Goal: Task Accomplishment & Management: Use online tool/utility

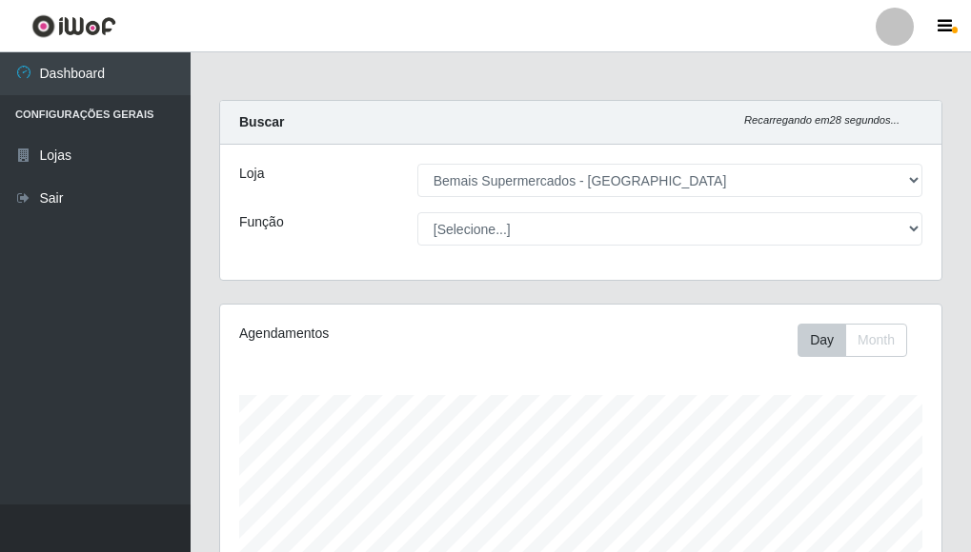
select select "249"
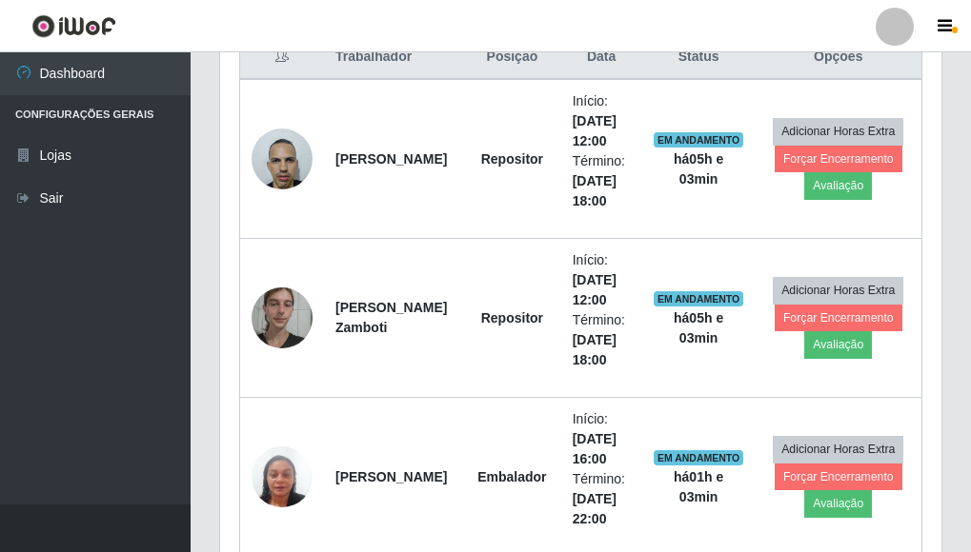
scroll to position [564, 0]
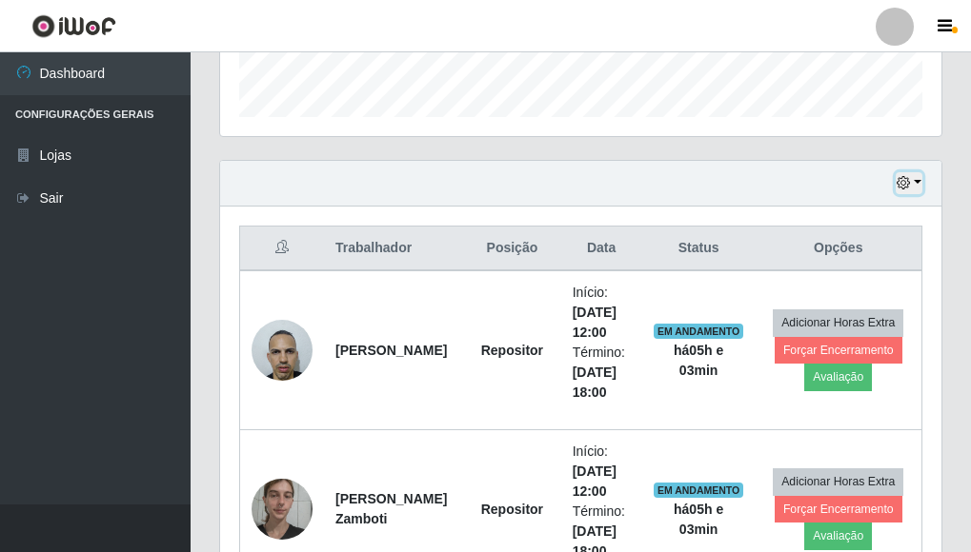
click at [907, 191] on button "button" at bounding box center [908, 183] width 27 height 22
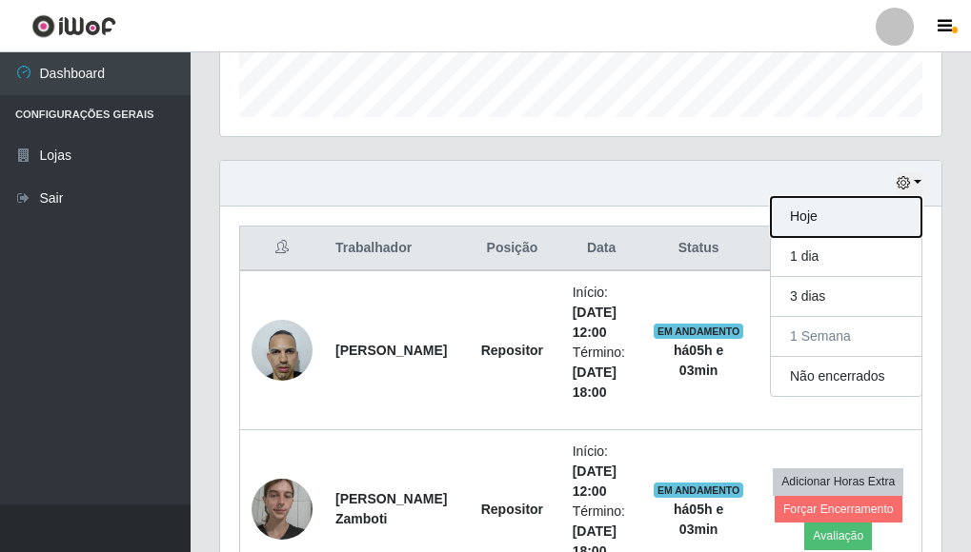
click at [817, 222] on button "Hoje" at bounding box center [846, 217] width 150 height 40
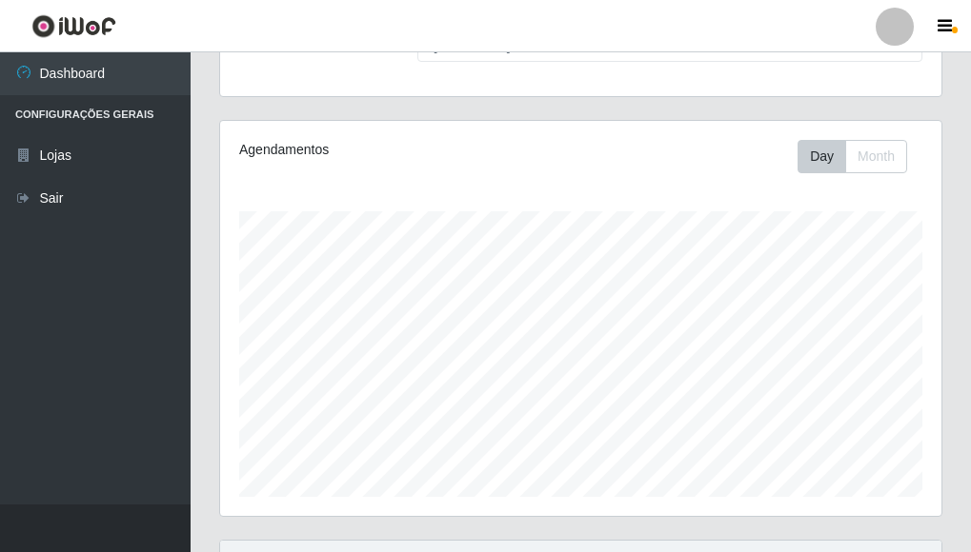
scroll to position [0, 0]
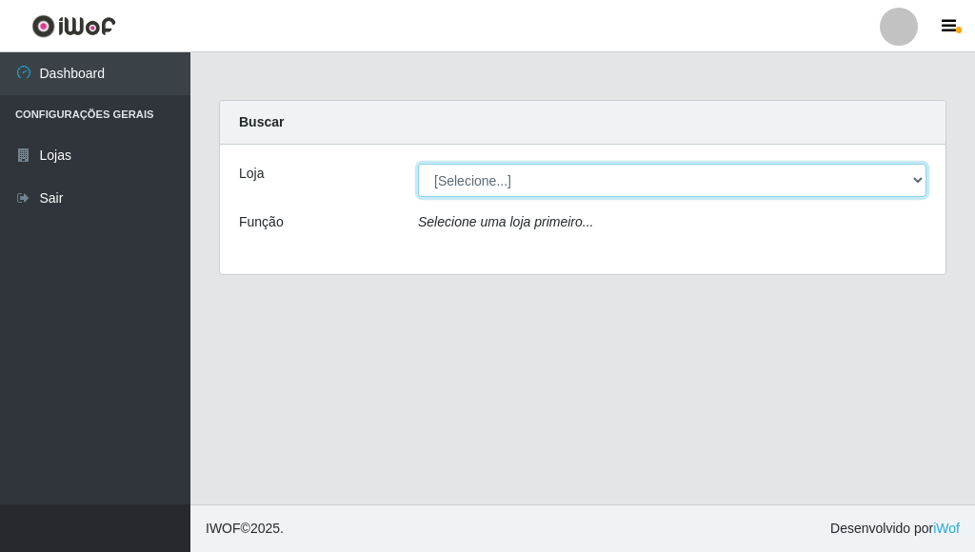
click at [913, 171] on select "[Selecione...] Bemais Supermercados - Três Ruas" at bounding box center [672, 180] width 509 height 33
select select "249"
click at [418, 164] on select "[Selecione...] Bemais Supermercados - Três Ruas" at bounding box center [672, 180] width 509 height 33
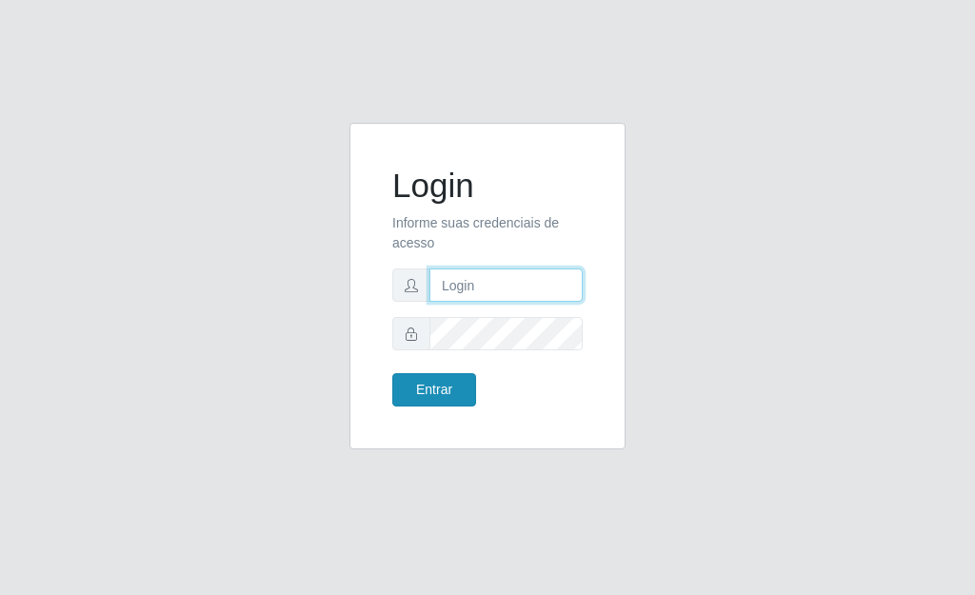
type input "[PERSON_NAME]"
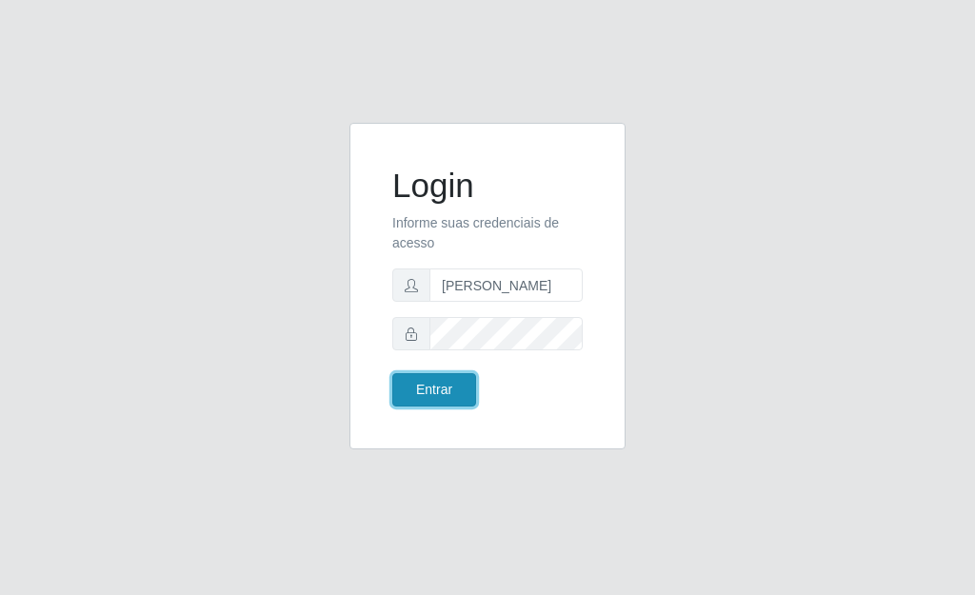
click at [427, 402] on button "Entrar" at bounding box center [434, 389] width 84 height 33
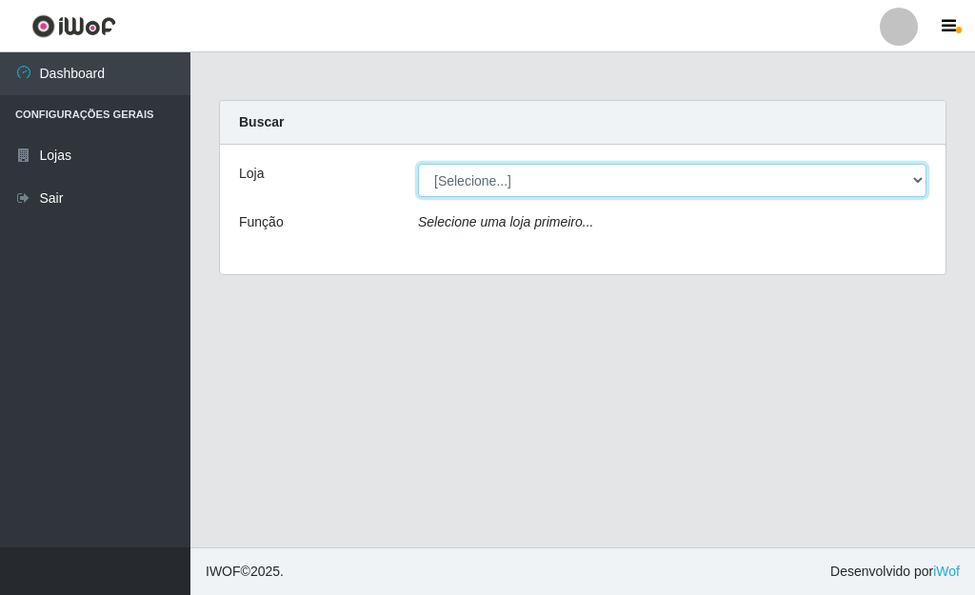
click at [919, 180] on select "[Selecione...] Bemais Supermercados - [GEOGRAPHIC_DATA]" at bounding box center [672, 180] width 509 height 33
select select "249"
click at [418, 164] on select "[Selecione...] Bemais Supermercados - [GEOGRAPHIC_DATA]" at bounding box center [672, 180] width 509 height 33
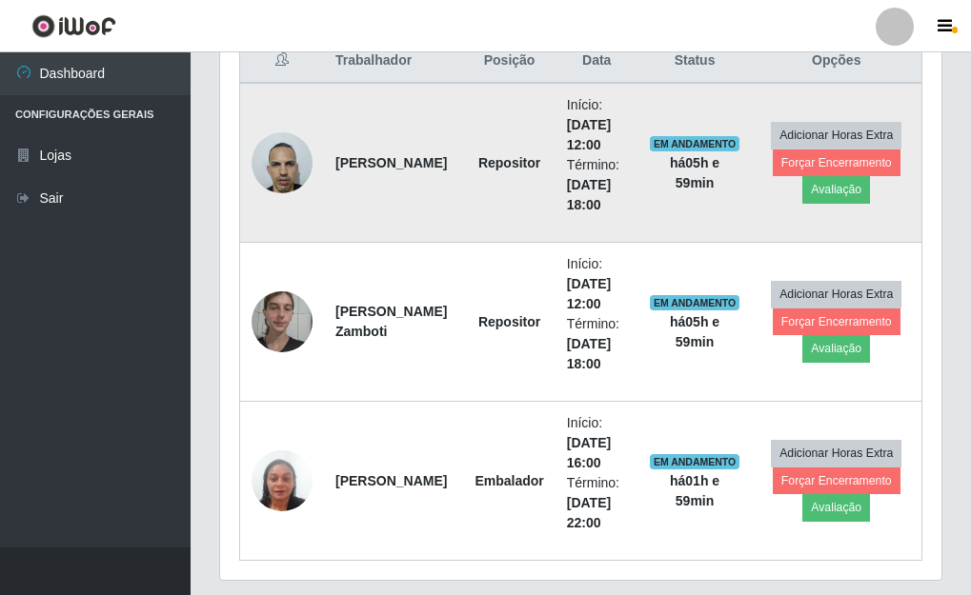
scroll to position [712, 0]
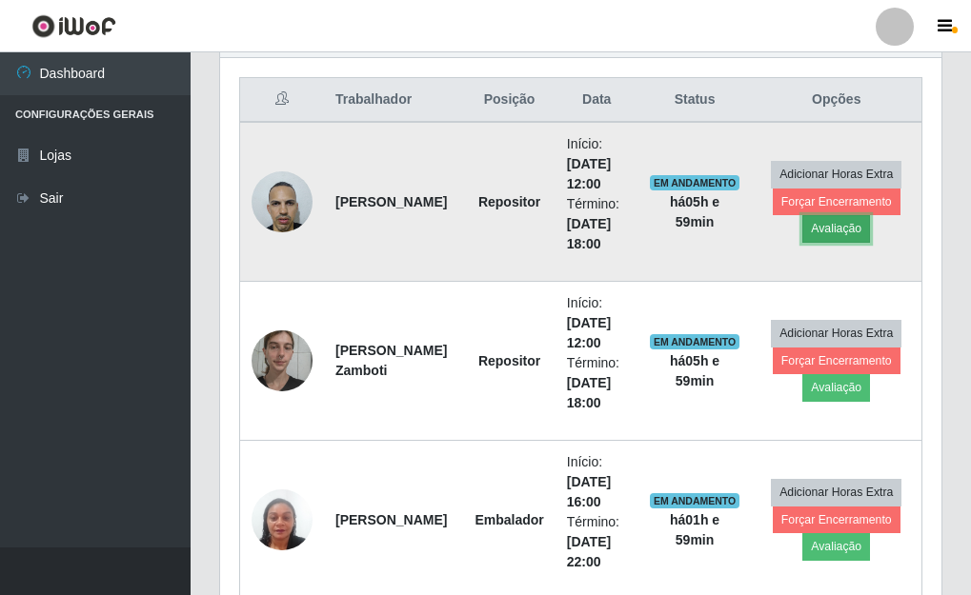
click at [852, 229] on button "Avaliação" at bounding box center [836, 228] width 68 height 27
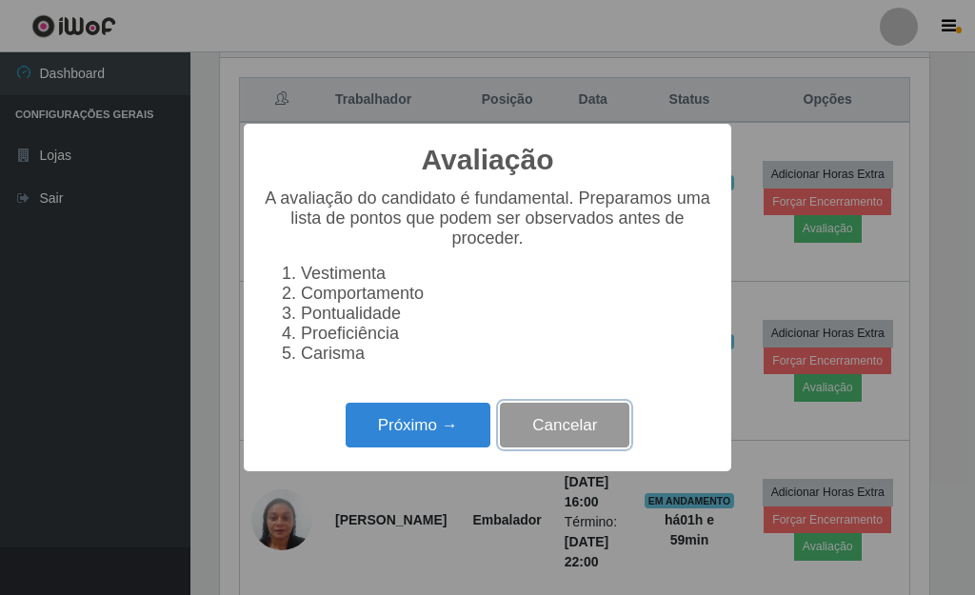
click at [574, 428] on button "Cancelar" at bounding box center [565, 425] width 130 height 45
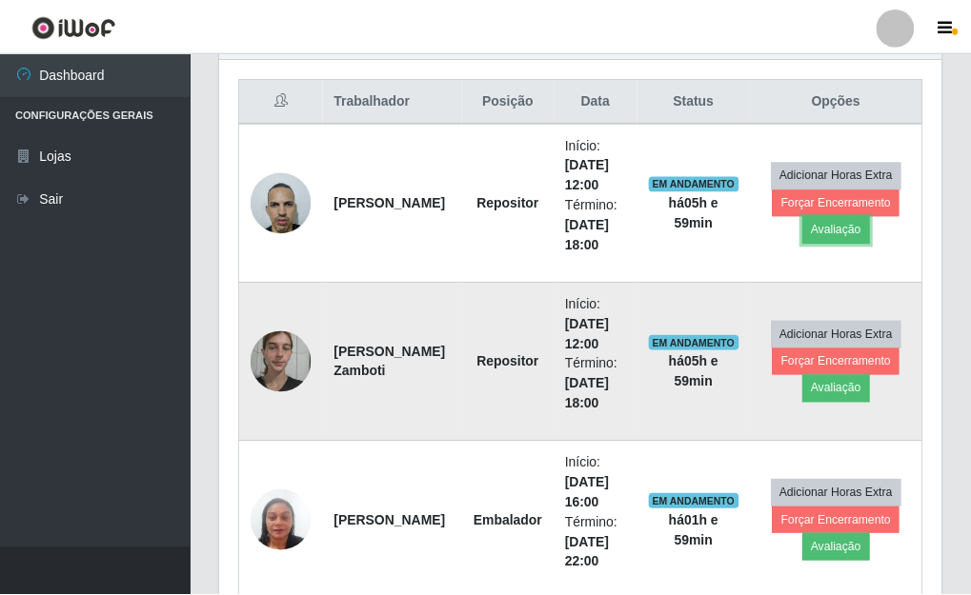
scroll to position [395, 721]
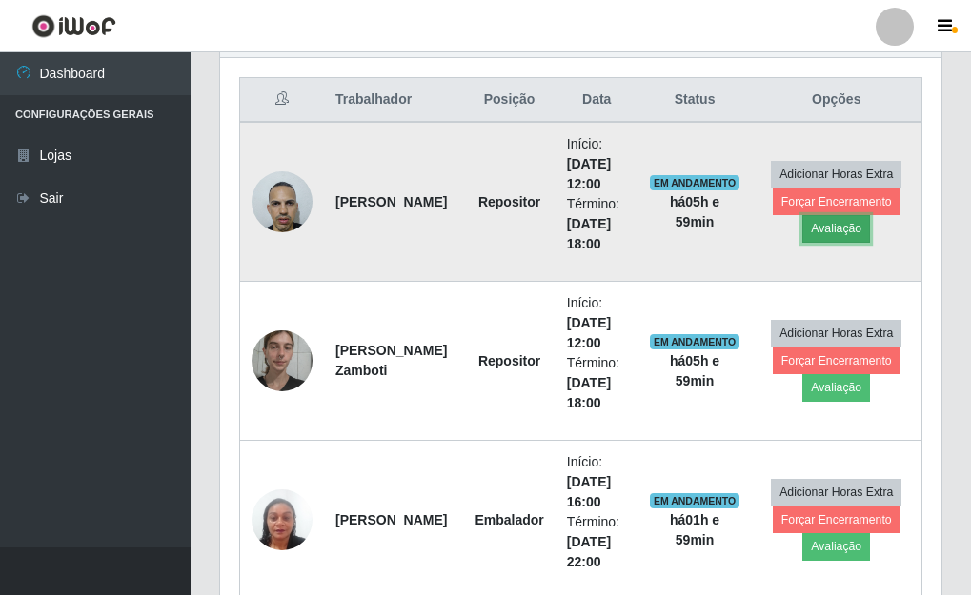
click at [835, 233] on button "Avaliação" at bounding box center [836, 228] width 68 height 27
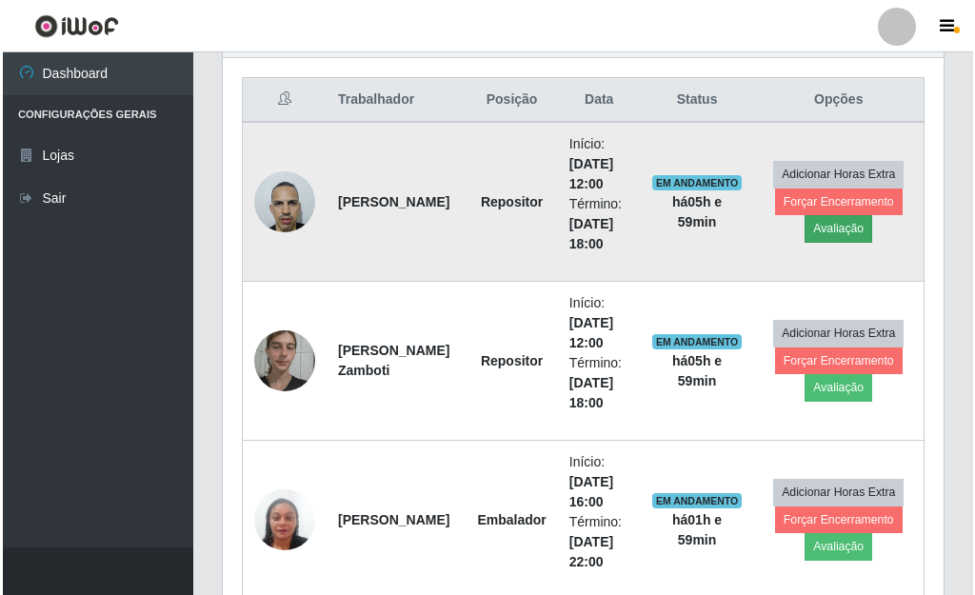
scroll to position [395, 710]
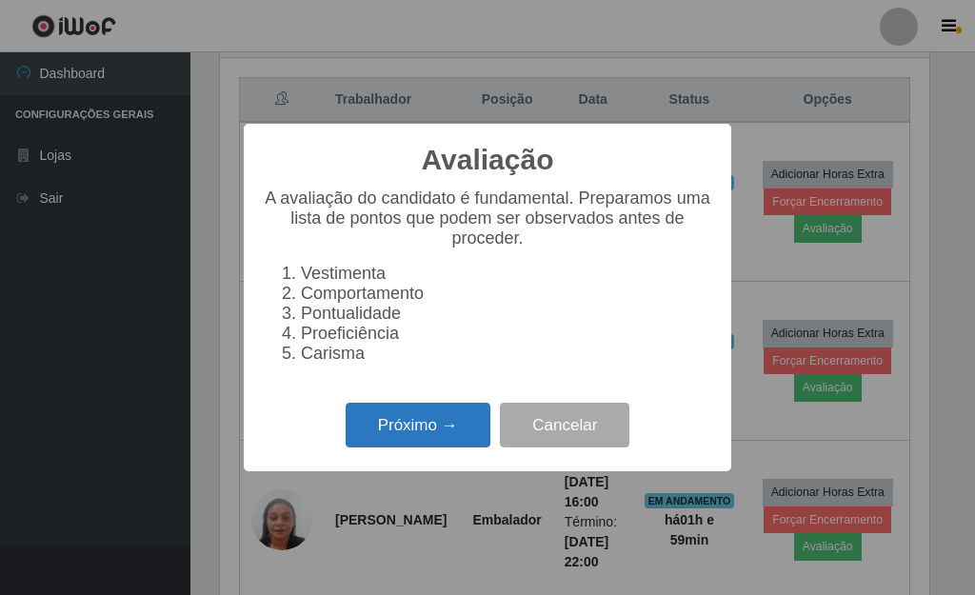
click at [379, 445] on button "Próximo →" at bounding box center [418, 425] width 145 height 45
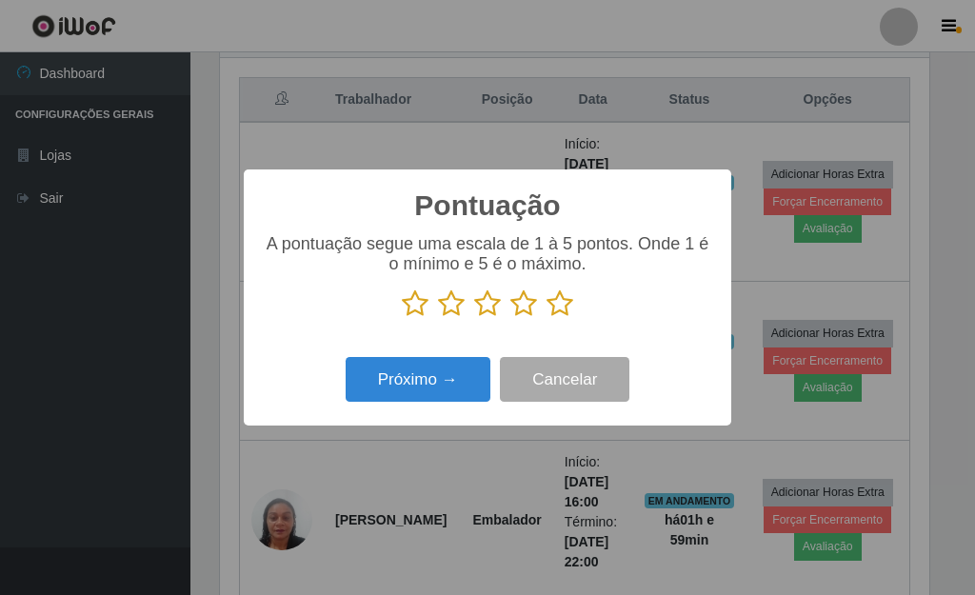
scroll to position [952136, 951822]
click at [563, 306] on icon at bounding box center [560, 304] width 27 height 29
click at [547, 318] on input "radio" at bounding box center [547, 318] width 0 height 0
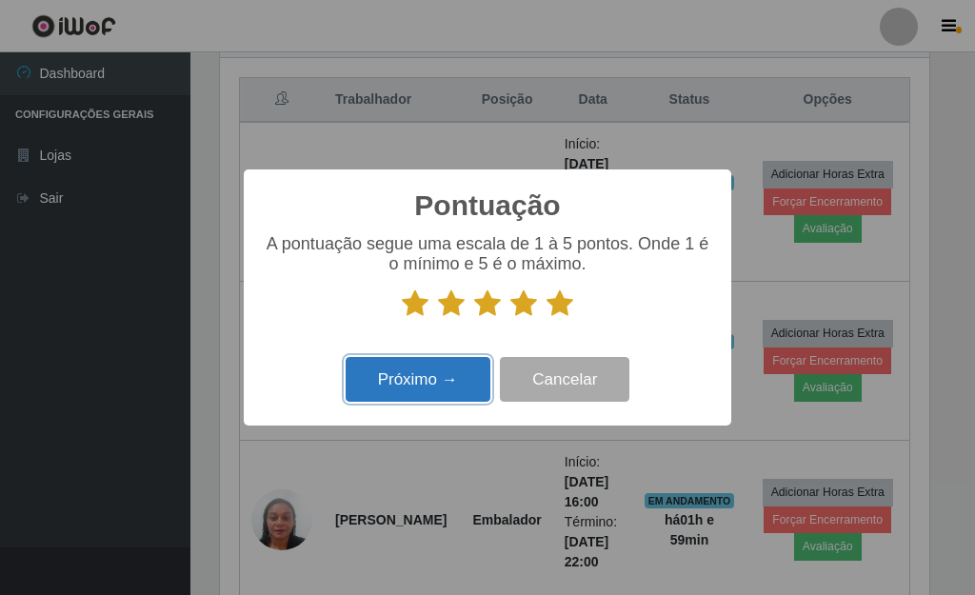
click at [459, 375] on button "Próximo →" at bounding box center [418, 379] width 145 height 45
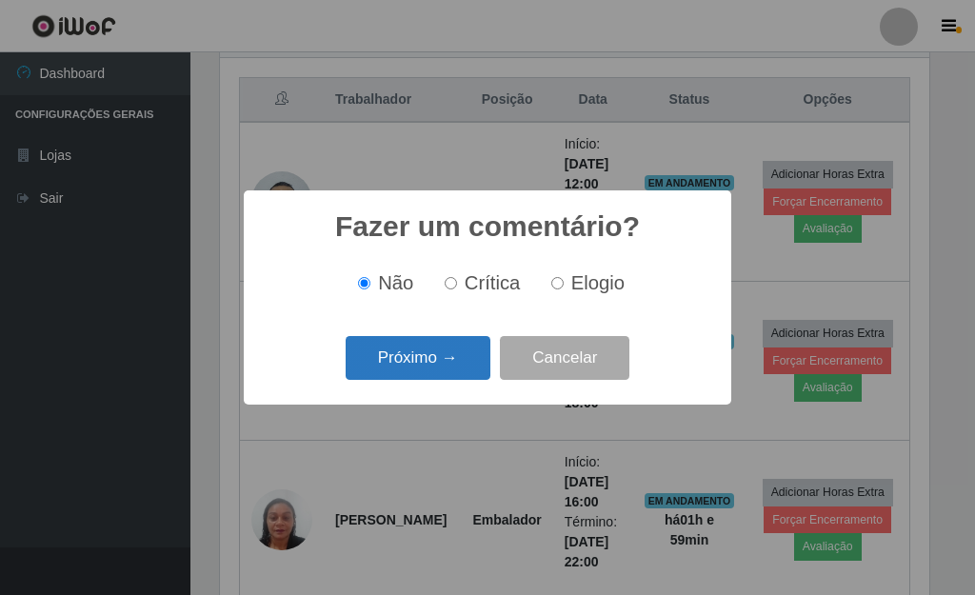
click at [458, 371] on button "Próximo →" at bounding box center [418, 358] width 145 height 45
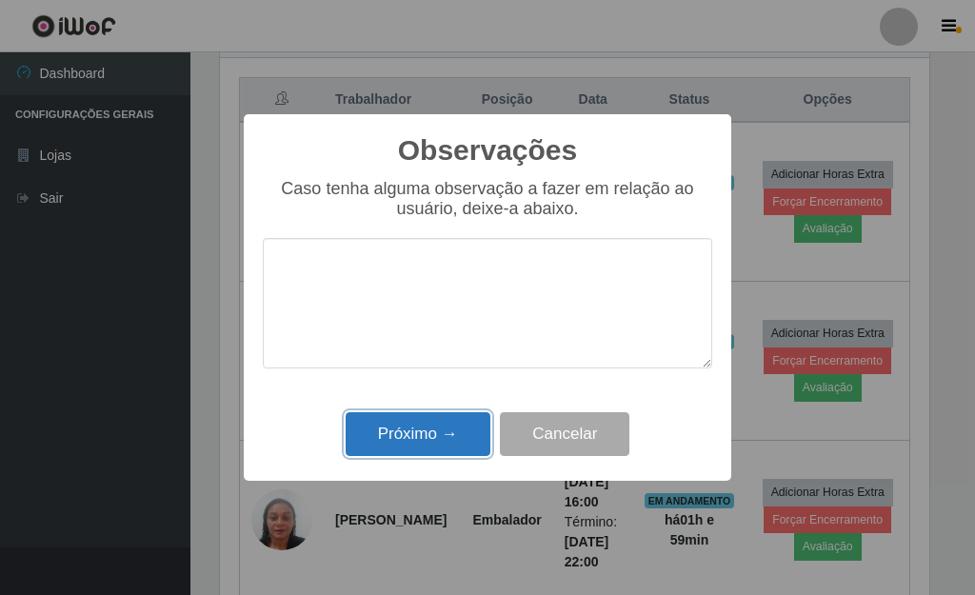
click at [439, 427] on button "Próximo →" at bounding box center [418, 434] width 145 height 45
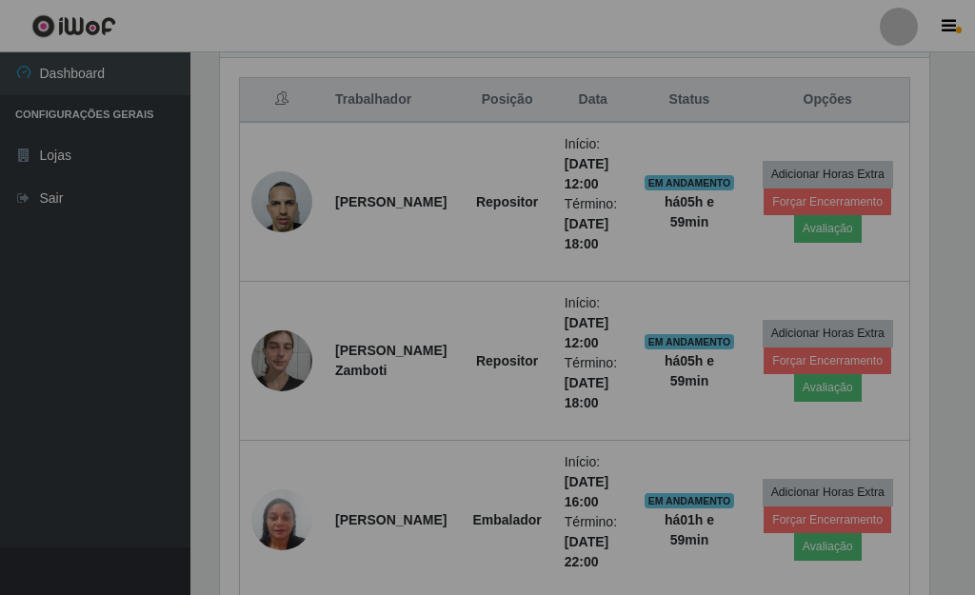
scroll to position [395, 721]
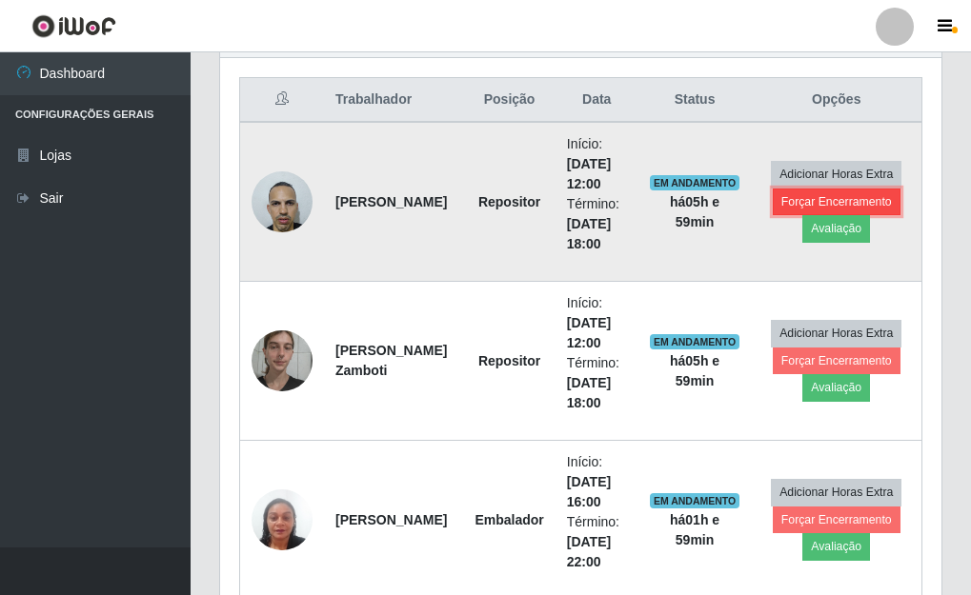
click at [842, 193] on button "Forçar Encerramento" at bounding box center [837, 202] width 128 height 27
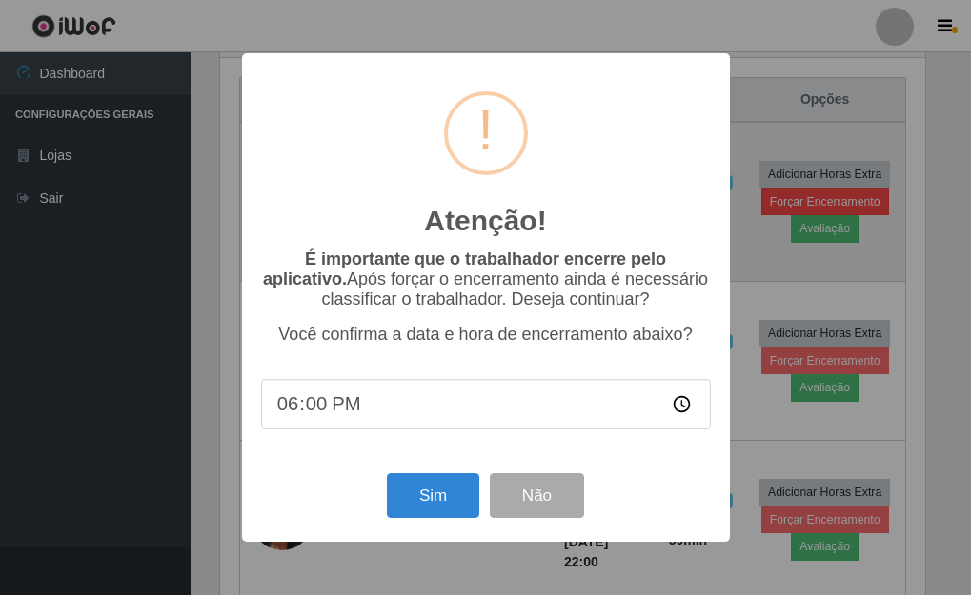
scroll to position [395, 710]
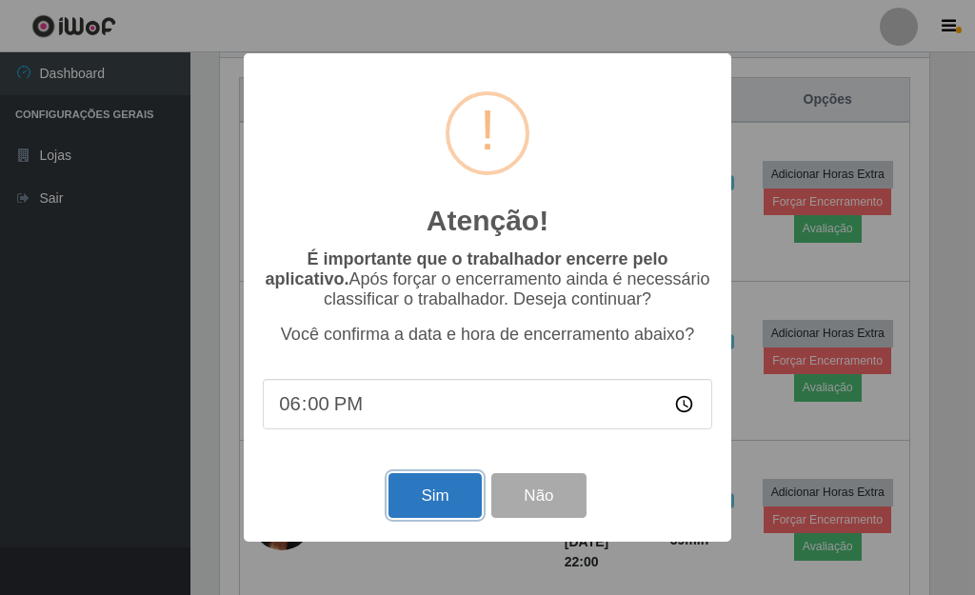
click at [414, 504] on button "Sim" at bounding box center [435, 495] width 92 height 45
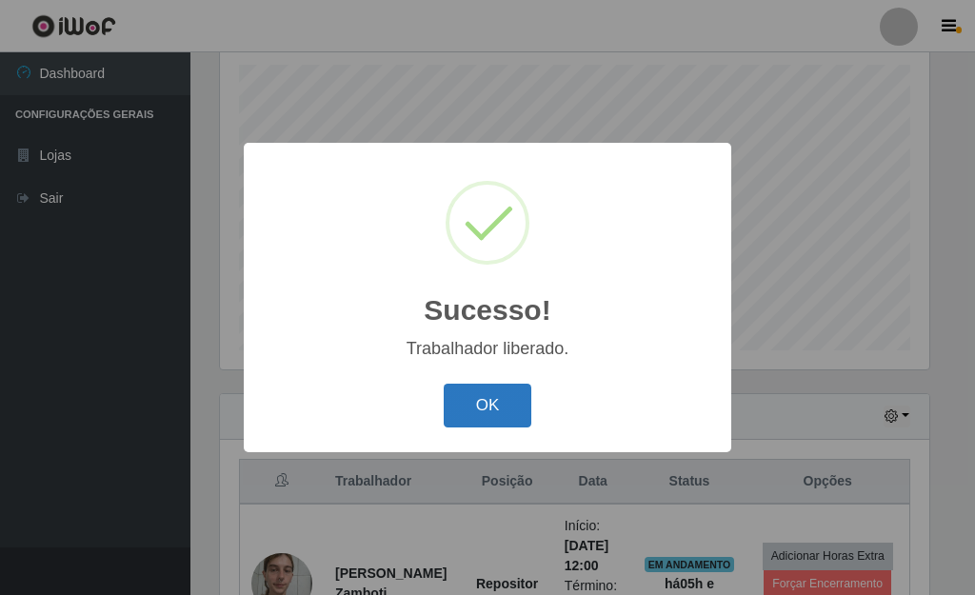
click at [505, 415] on button "OK" at bounding box center [488, 406] width 89 height 45
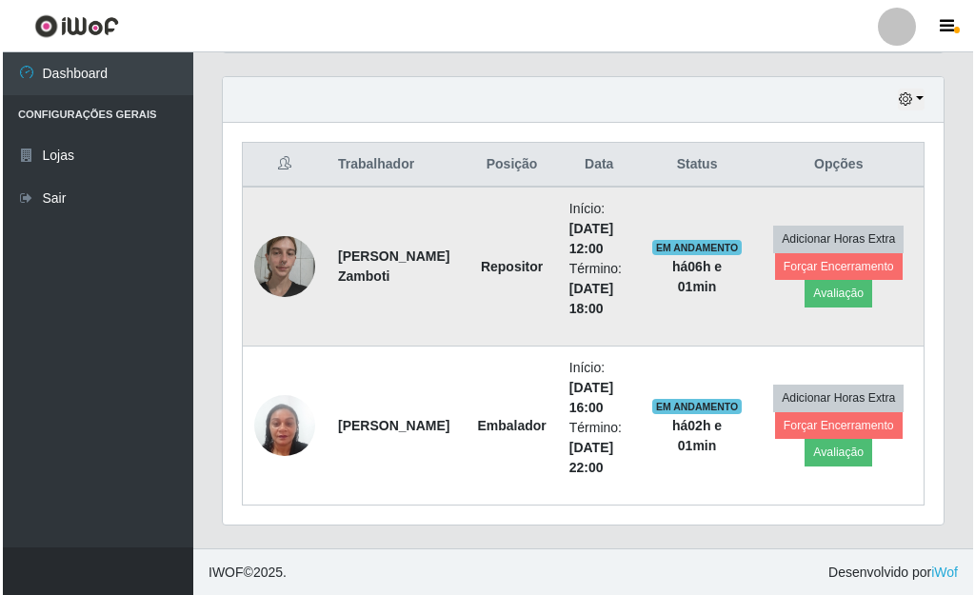
scroll to position [649, 0]
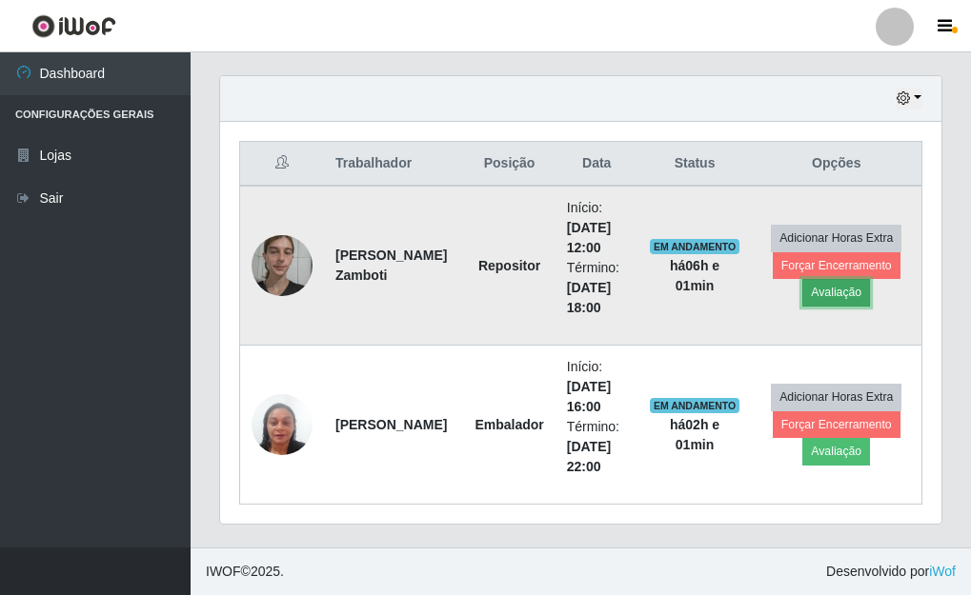
click at [828, 288] on button "Avaliação" at bounding box center [836, 292] width 68 height 27
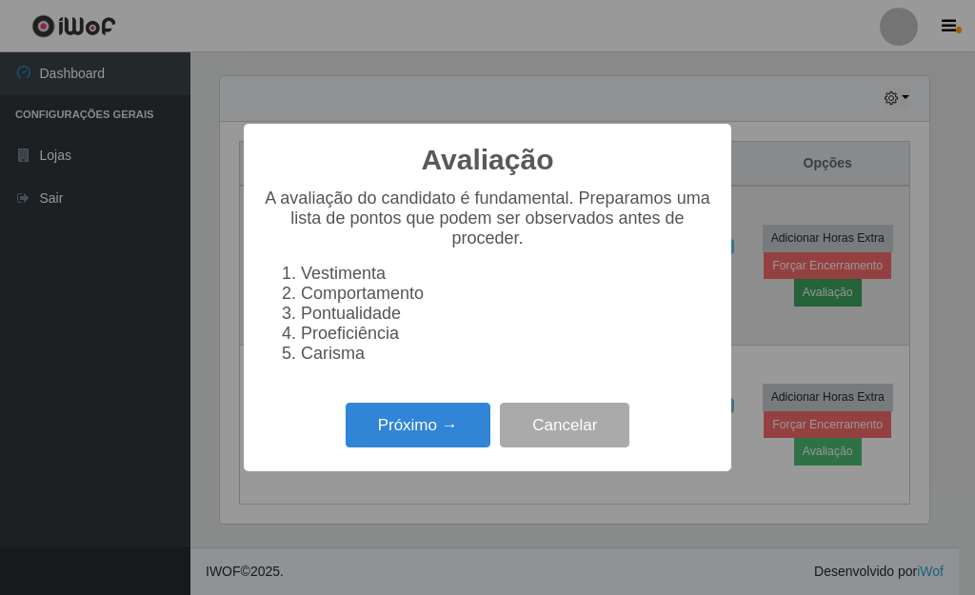
scroll to position [395, 710]
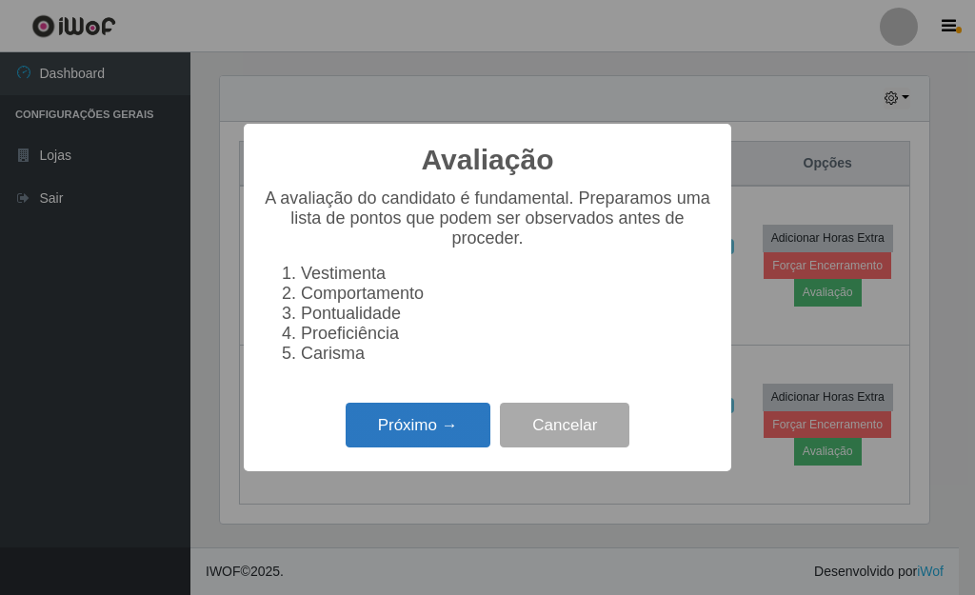
click at [402, 434] on button "Próximo →" at bounding box center [418, 425] width 145 height 45
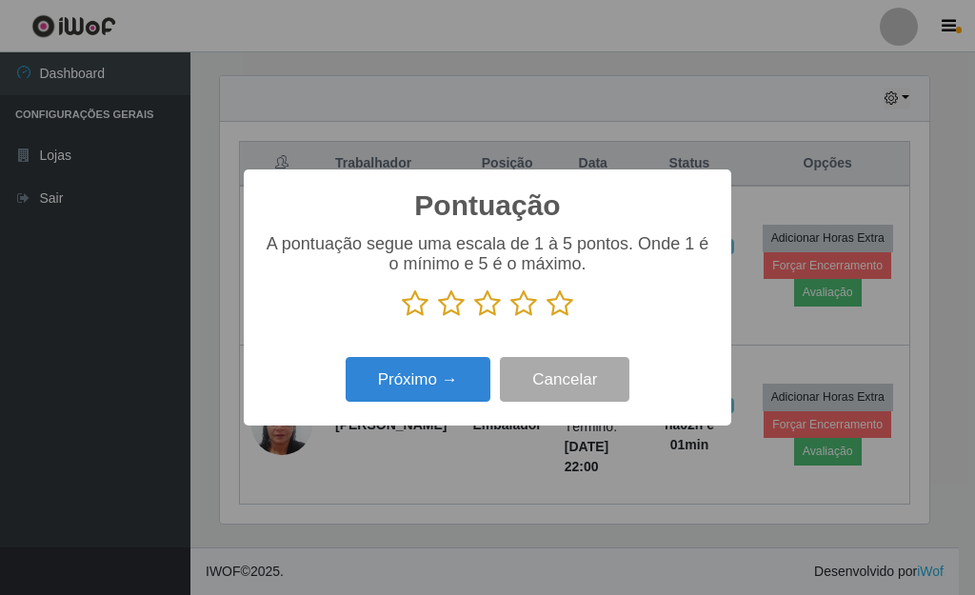
click at [556, 306] on icon at bounding box center [560, 304] width 27 height 29
click at [547, 318] on input "radio" at bounding box center [547, 318] width 0 height 0
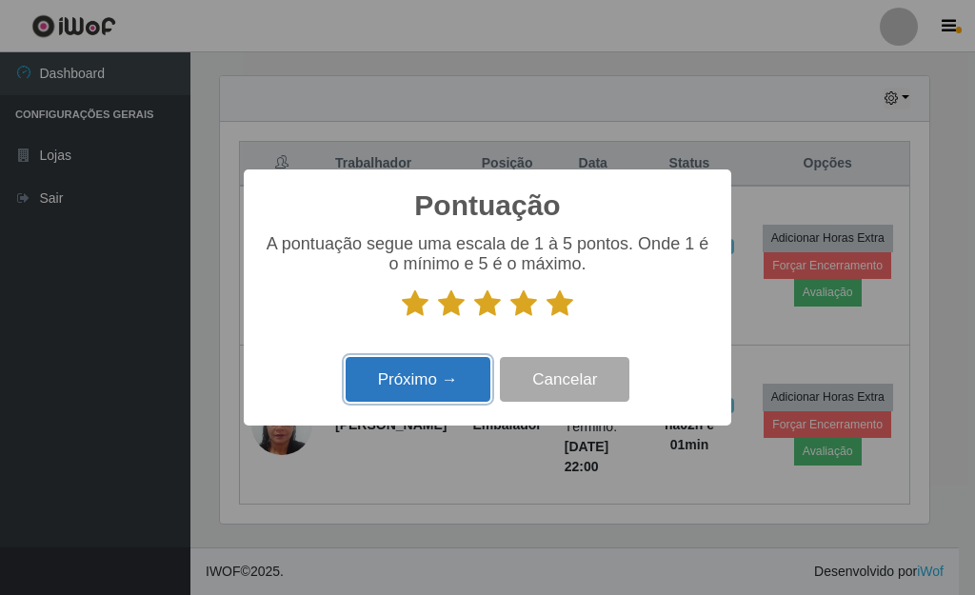
click at [441, 393] on button "Próximo →" at bounding box center [418, 379] width 145 height 45
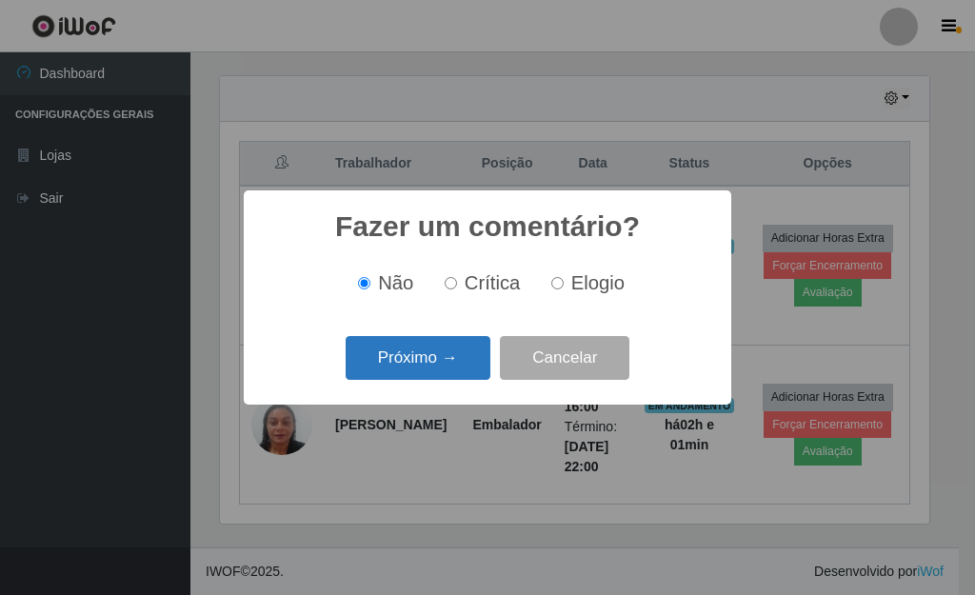
click at [449, 367] on button "Próximo →" at bounding box center [418, 358] width 145 height 45
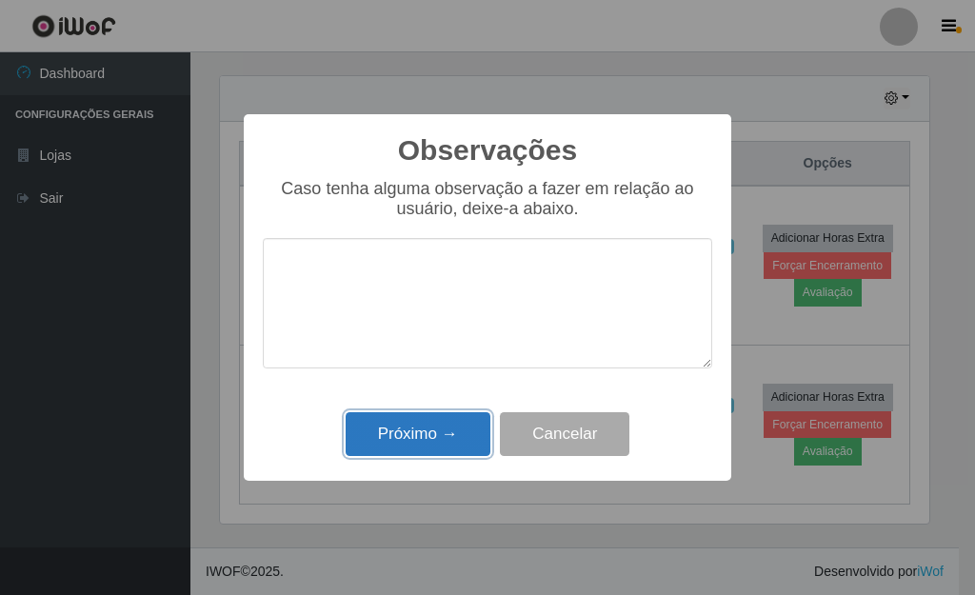
click at [437, 425] on button "Próximo →" at bounding box center [418, 434] width 145 height 45
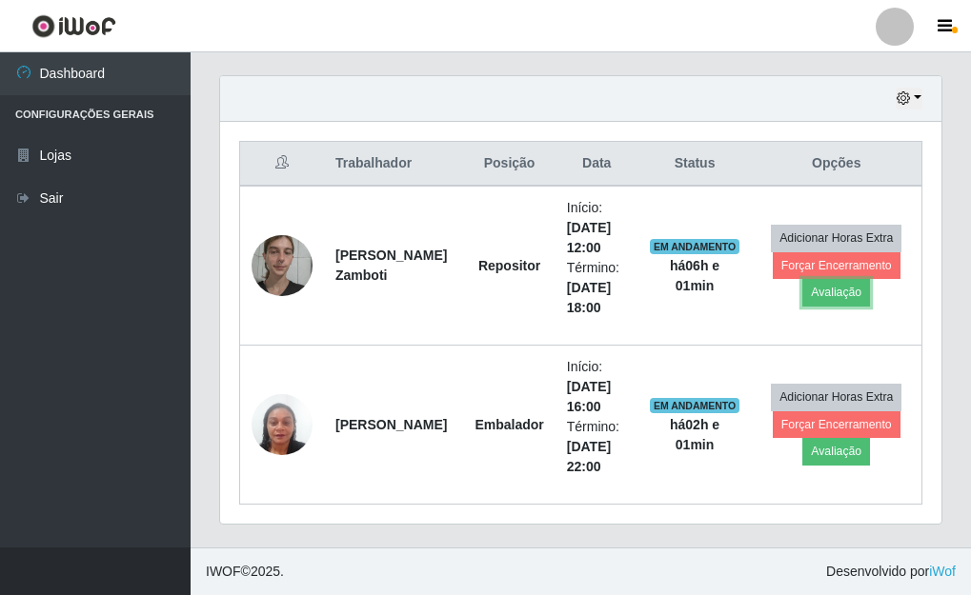
scroll to position [395, 721]
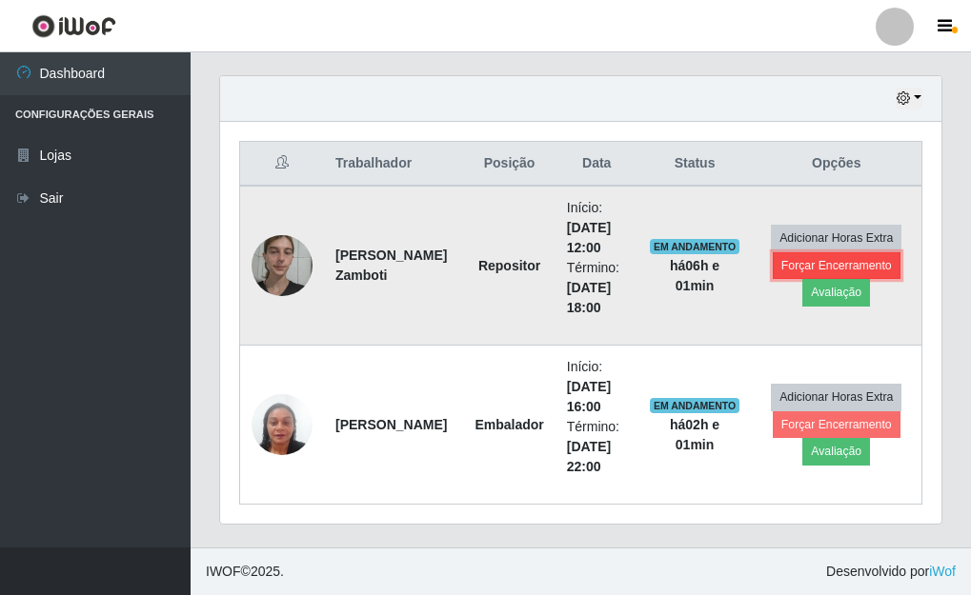
click at [804, 259] on button "Forçar Encerramento" at bounding box center [837, 265] width 128 height 27
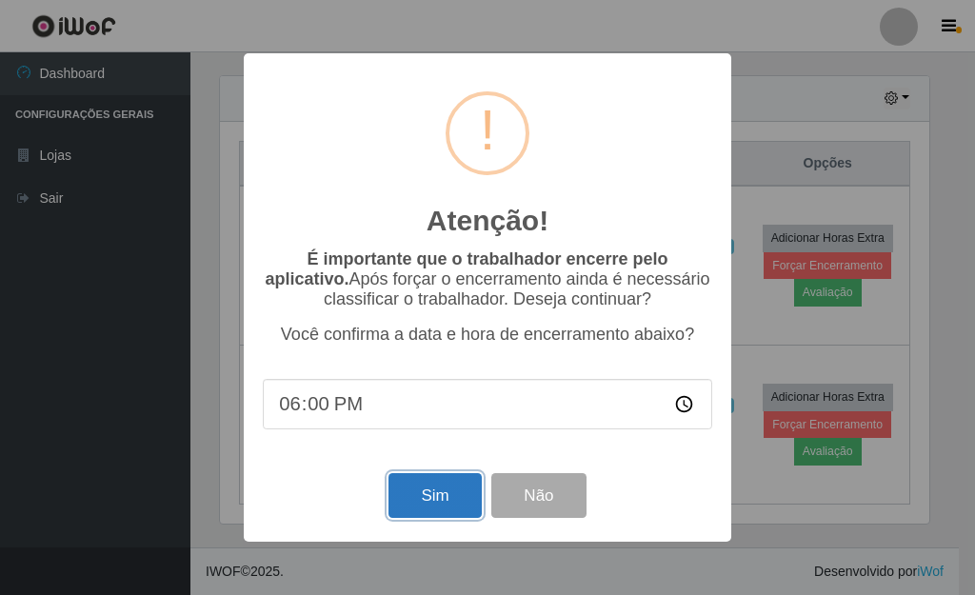
click at [432, 507] on button "Sim" at bounding box center [435, 495] width 92 height 45
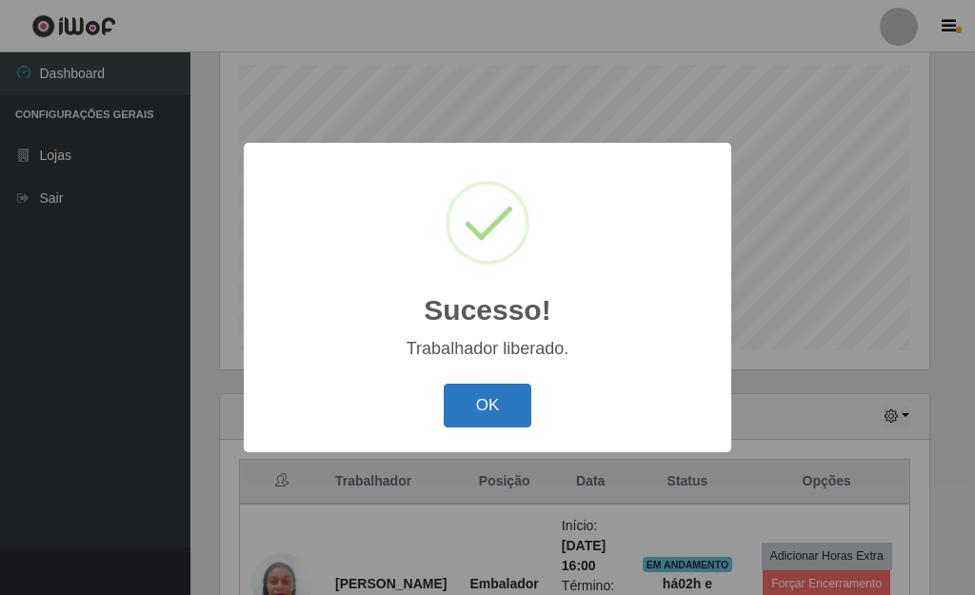
click at [481, 391] on button "OK" at bounding box center [488, 406] width 89 height 45
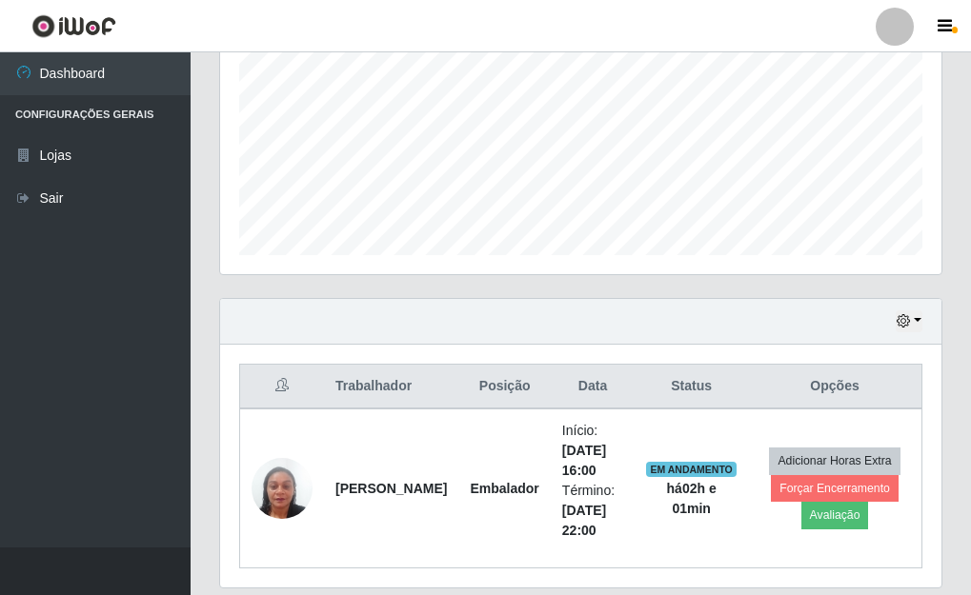
scroll to position [490, 0]
